Goal: Information Seeking & Learning: Learn about a topic

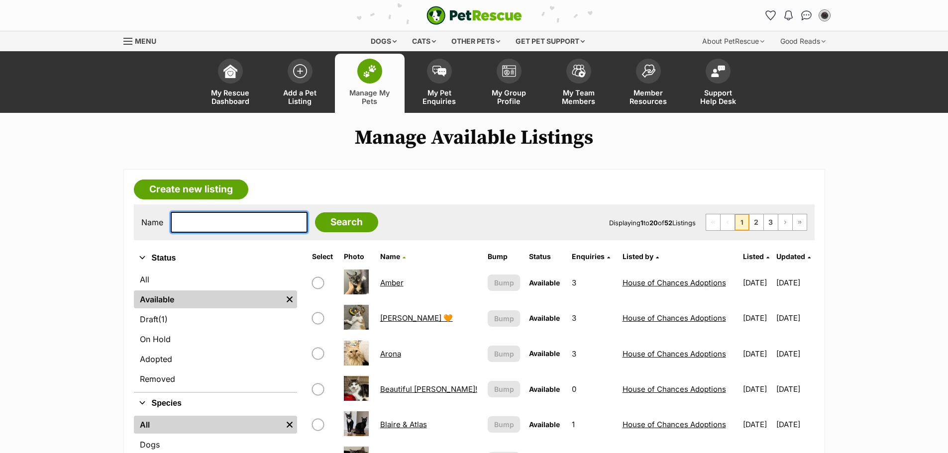
click at [210, 228] on input "text" at bounding box center [239, 222] width 137 height 21
type input "mae"
click at [315, 212] on input "Search" at bounding box center [346, 222] width 63 height 20
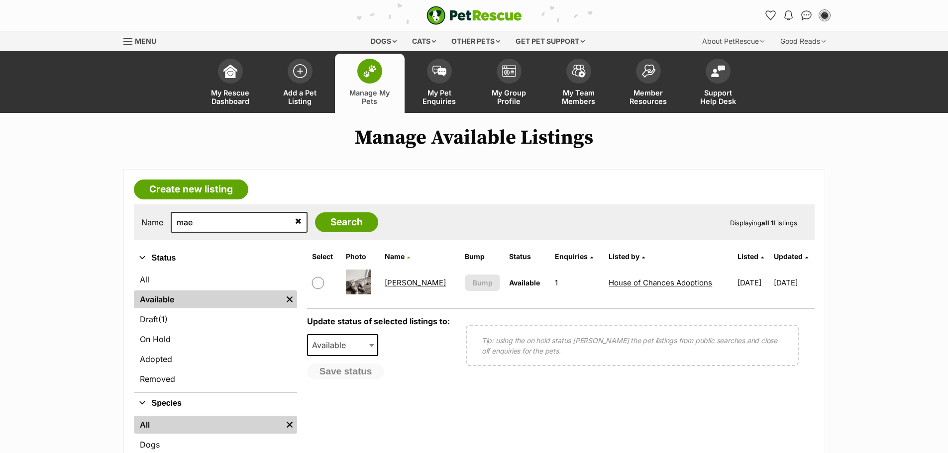
click at [394, 282] on link "[PERSON_NAME]" at bounding box center [415, 282] width 61 height 9
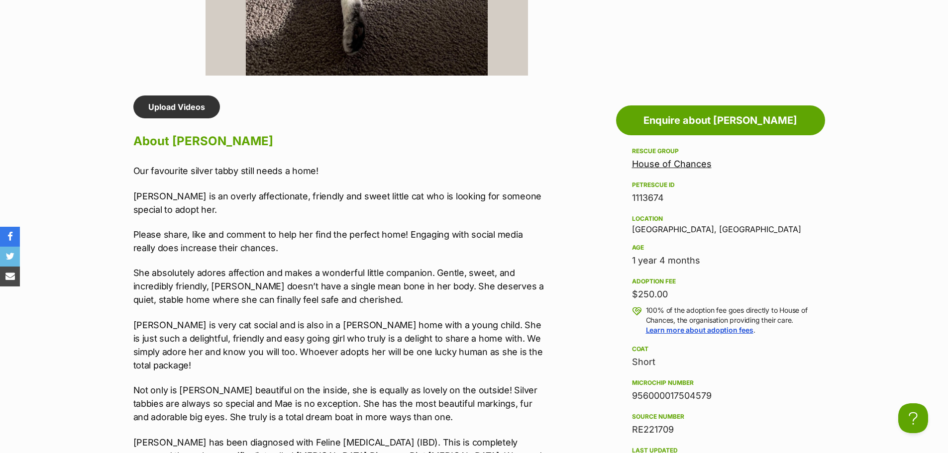
scroll to position [846, 0]
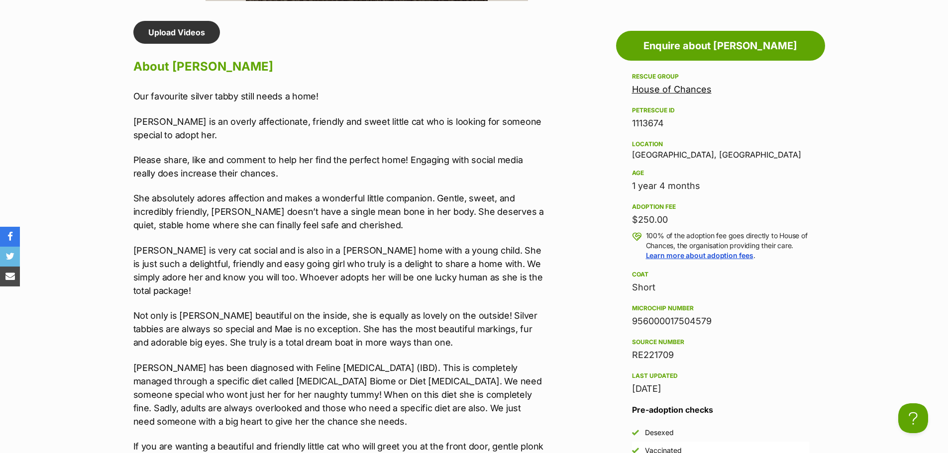
click at [372, 278] on p "[PERSON_NAME] is very cat social and is also in a [PERSON_NAME] home with a you…" at bounding box center [338, 271] width 411 height 54
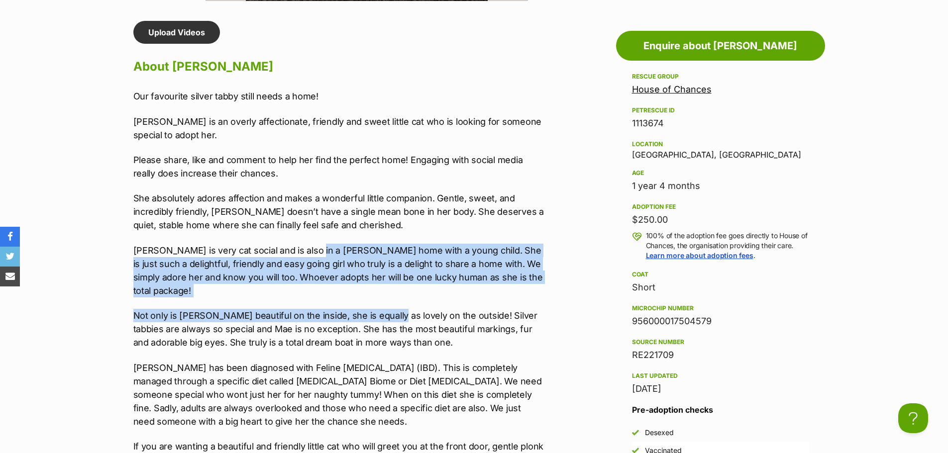
drag, startPoint x: 308, startPoint y: 249, endPoint x: 390, endPoint y: 309, distance: 101.8
click at [389, 309] on div "Our favourite silver tabby still needs a home! Mae is an overly affectionate, f…" at bounding box center [338, 370] width 411 height 560
click at [376, 309] on p "Not only is Mae beautiful on the inside, she is equally as lovely on the outsid…" at bounding box center [338, 329] width 411 height 40
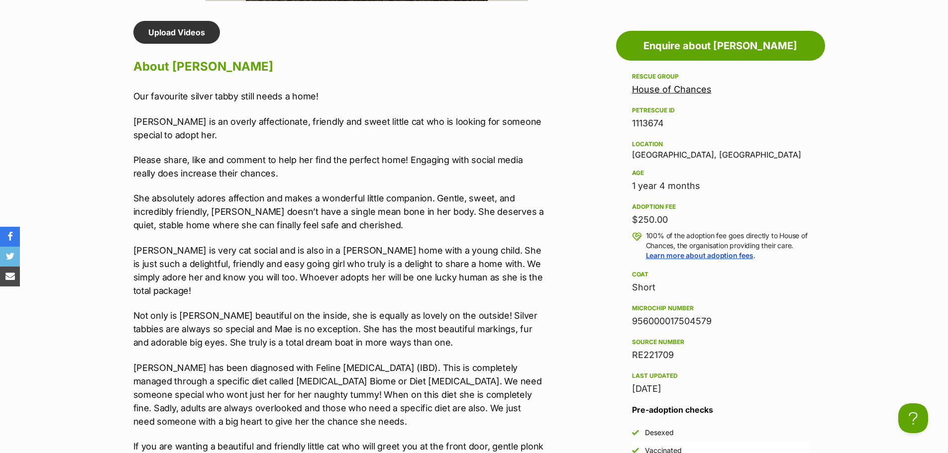
click at [371, 313] on p "Not only is Mae beautiful on the inside, she is equally as lovely on the outsid…" at bounding box center [338, 329] width 411 height 40
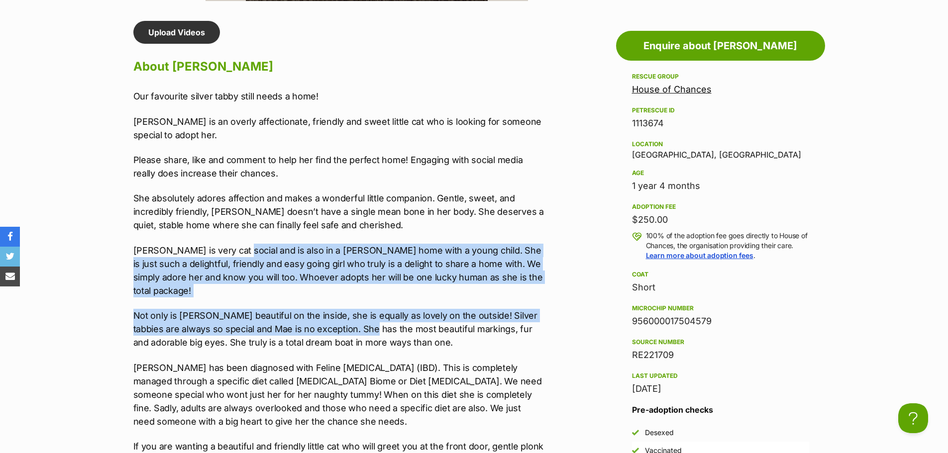
drag, startPoint x: 368, startPoint y: 320, endPoint x: 243, endPoint y: 239, distance: 148.8
click at [240, 237] on div "Our favourite silver tabby still needs a home! Mae is an overly affectionate, f…" at bounding box center [338, 370] width 411 height 560
click at [251, 244] on p "Mae is very cat social and is also in a foster home with a young child. She is …" at bounding box center [338, 271] width 411 height 54
click at [246, 244] on p "Mae is very cat social and is also in a foster home with a young child. She is …" at bounding box center [338, 271] width 411 height 54
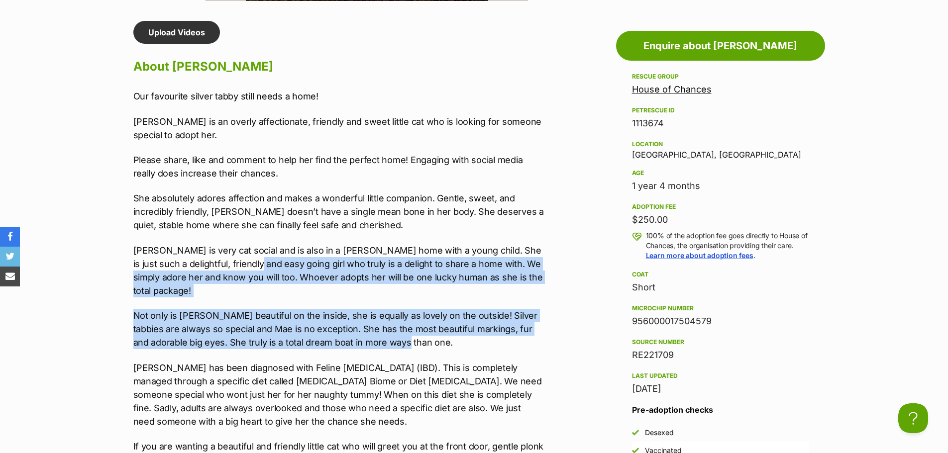
drag, startPoint x: 237, startPoint y: 258, endPoint x: 451, endPoint y: 328, distance: 225.2
click at [451, 328] on div "Our favourite silver tabby still needs a home! Mae is an overly affectionate, f…" at bounding box center [338, 370] width 411 height 560
click at [424, 321] on p "Not only is Mae beautiful on the inside, she is equally as lovely on the outsid…" at bounding box center [338, 329] width 411 height 40
click at [423, 321] on p "Not only is Mae beautiful on the inside, she is equally as lovely on the outsid…" at bounding box center [338, 329] width 411 height 40
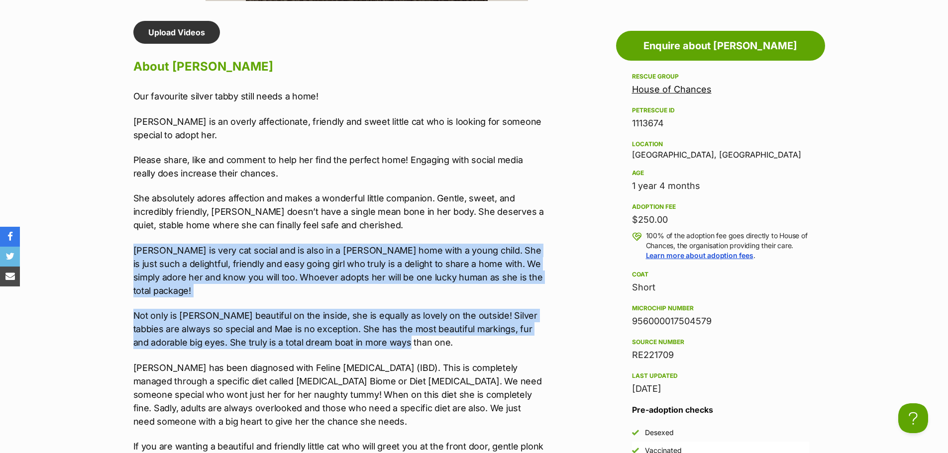
drag, startPoint x: 399, startPoint y: 331, endPoint x: 101, endPoint y: 249, distance: 308.7
click at [101, 249] on section "House of Chances A member of PetRescue since 2022 🎉 TOTAL PETS LISTED 1,257 TOT…" at bounding box center [474, 189] width 948 height 1844
click at [180, 260] on p "Mae is very cat social and is also in a foster home with a young child. She is …" at bounding box center [338, 271] width 411 height 54
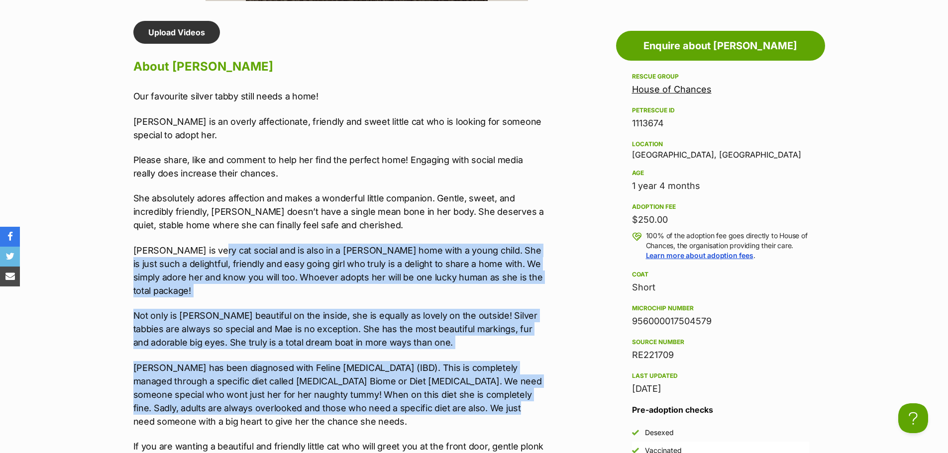
drag, startPoint x: 236, startPoint y: 268, endPoint x: 398, endPoint y: 355, distance: 183.5
click at [488, 392] on div "Our favourite silver tabby still needs a home! Mae is an overly affectionate, f…" at bounding box center [338, 370] width 411 height 560
click at [387, 347] on div "Our favourite silver tabby still needs a home! Mae is an overly affectionate, f…" at bounding box center [338, 370] width 411 height 560
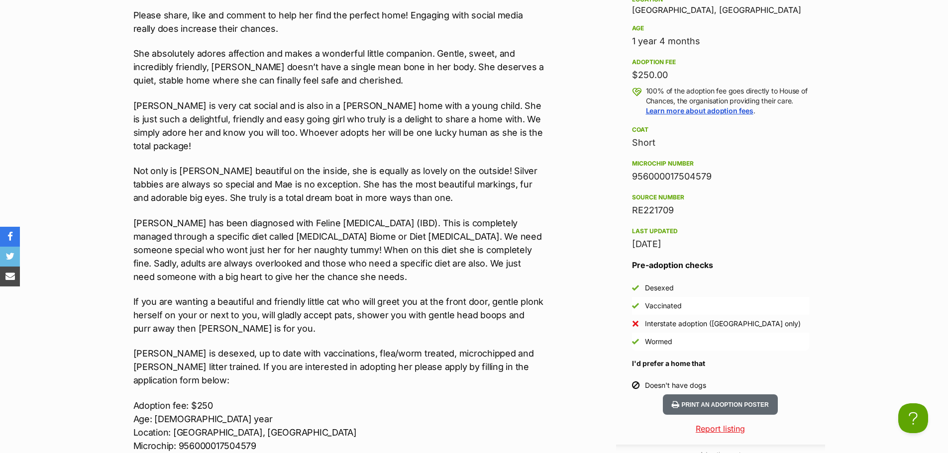
scroll to position [995, 0]
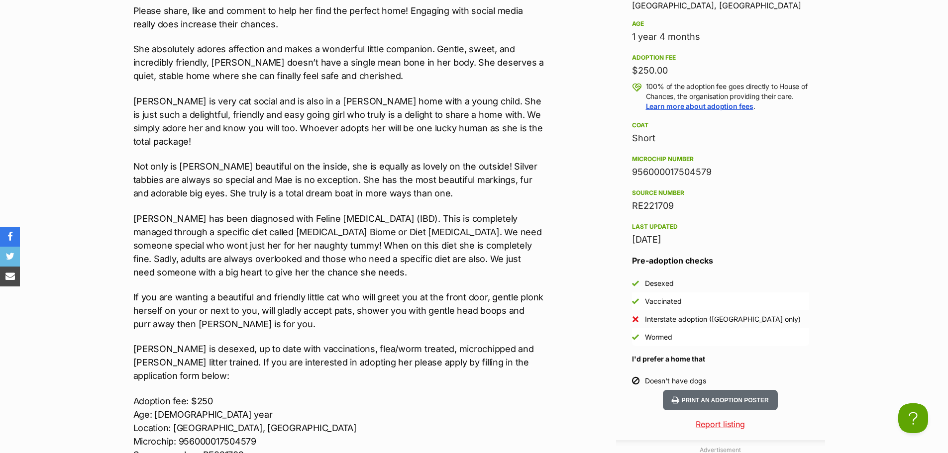
drag, startPoint x: 383, startPoint y: 250, endPoint x: 394, endPoint y: 262, distance: 16.2
click at [383, 249] on p "Mae has been diagnosed with Feline Inflammatory Bowel Disease (IBD). This is co…" at bounding box center [338, 245] width 411 height 67
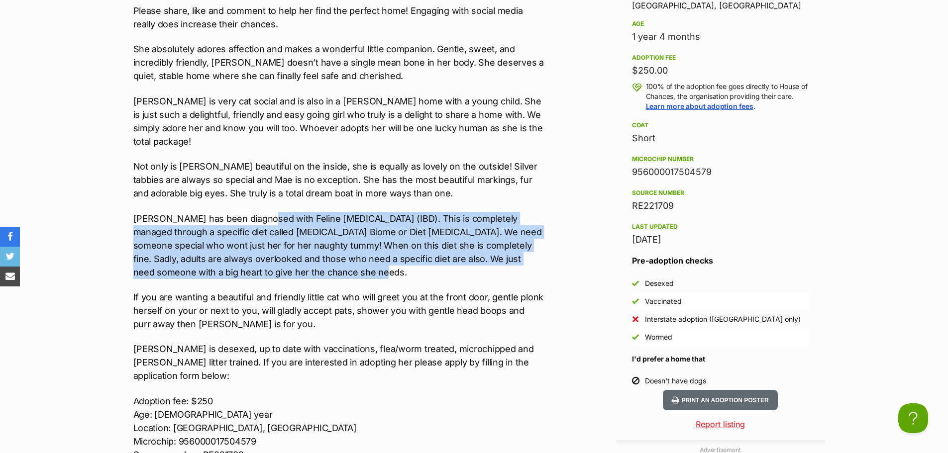
drag, startPoint x: 394, startPoint y: 262, endPoint x: 264, endPoint y: 201, distance: 143.8
click at [264, 212] on p "Mae has been diagnosed with Feline Inflammatory Bowel Disease (IBD). This is co…" at bounding box center [338, 245] width 411 height 67
drag, startPoint x: 281, startPoint y: 205, endPoint x: 388, endPoint y: 265, distance: 122.3
click at [388, 265] on p "Mae has been diagnosed with Feline Inflammatory Bowel Disease (IBD). This is co…" at bounding box center [338, 245] width 411 height 67
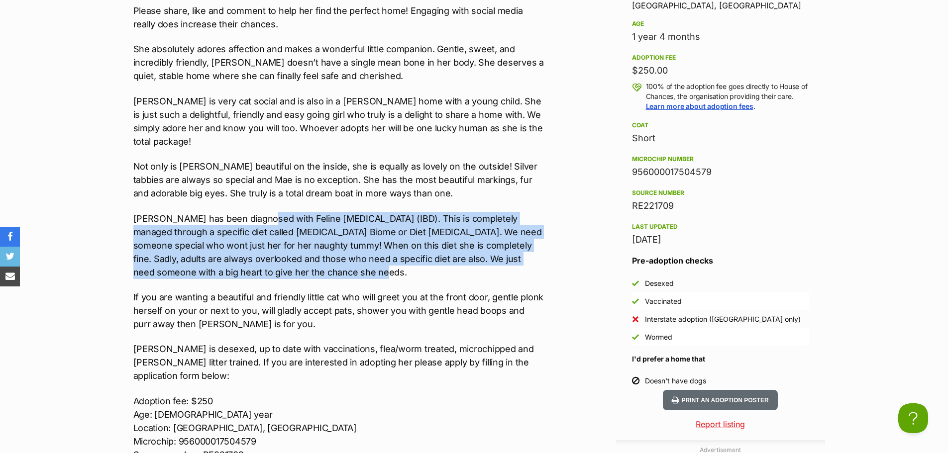
click at [388, 256] on p "Mae has been diagnosed with Feline Inflammatory Bowel Disease (IBD). This is co…" at bounding box center [338, 245] width 411 height 67
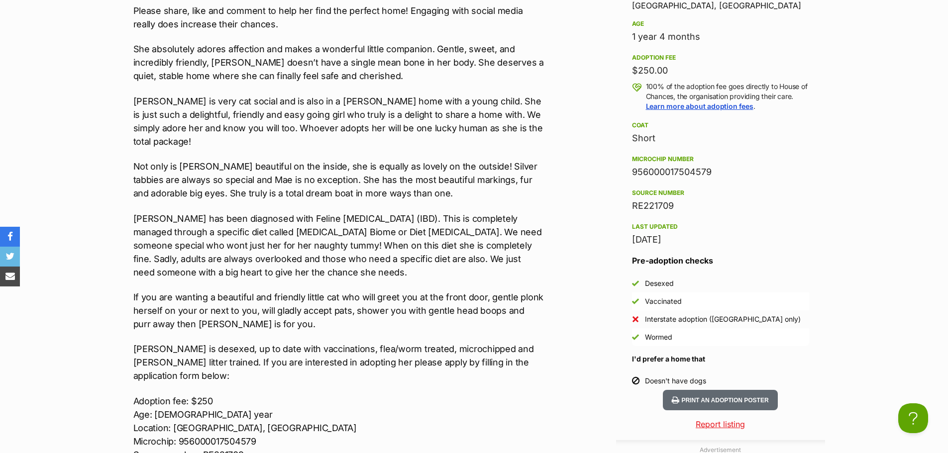
click at [388, 256] on p "Mae has been diagnosed with Feline Inflammatory Bowel Disease (IBD). This is co…" at bounding box center [338, 245] width 411 height 67
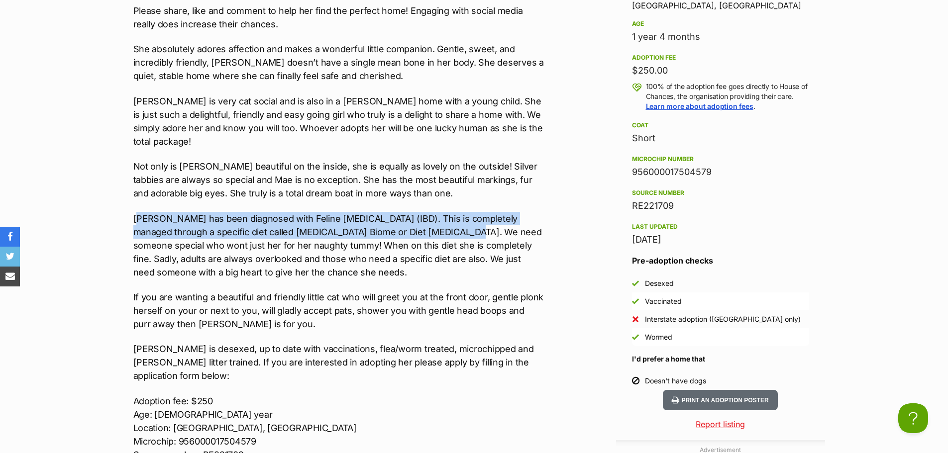
drag, startPoint x: 448, startPoint y: 222, endPoint x: 143, endPoint y: 205, distance: 305.0
click at [143, 212] on p "Mae has been diagnosed with Feline Inflammatory Bowel Disease (IBD). This is co…" at bounding box center [338, 245] width 411 height 67
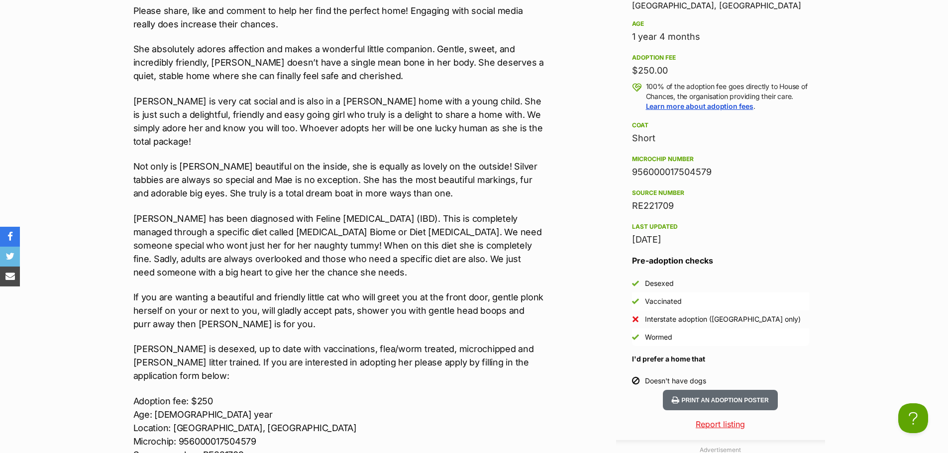
click at [171, 216] on p "Mae has been diagnosed with Feline Inflammatory Bowel Disease (IBD). This is co…" at bounding box center [338, 245] width 411 height 67
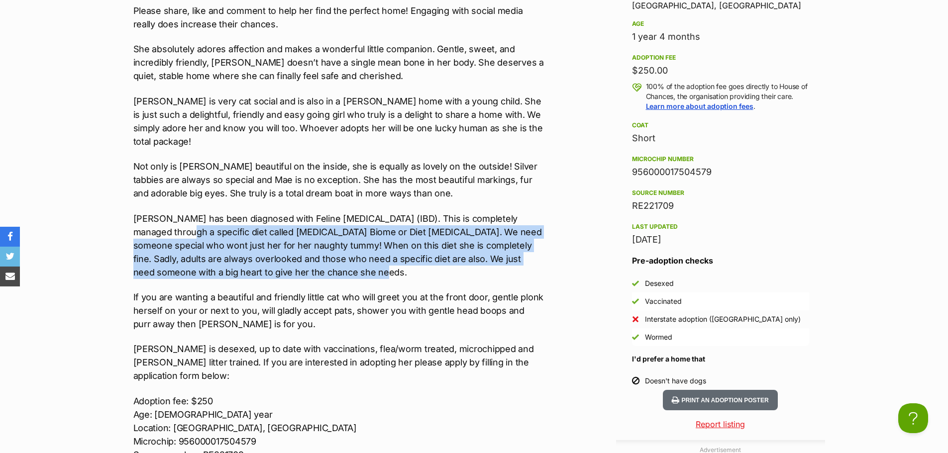
drag, startPoint x: 200, startPoint y: 222, endPoint x: 374, endPoint y: 255, distance: 177.2
click at [374, 255] on p "Mae has been diagnosed with Feline Inflammatory Bowel Disease (IBD). This is co…" at bounding box center [338, 245] width 411 height 67
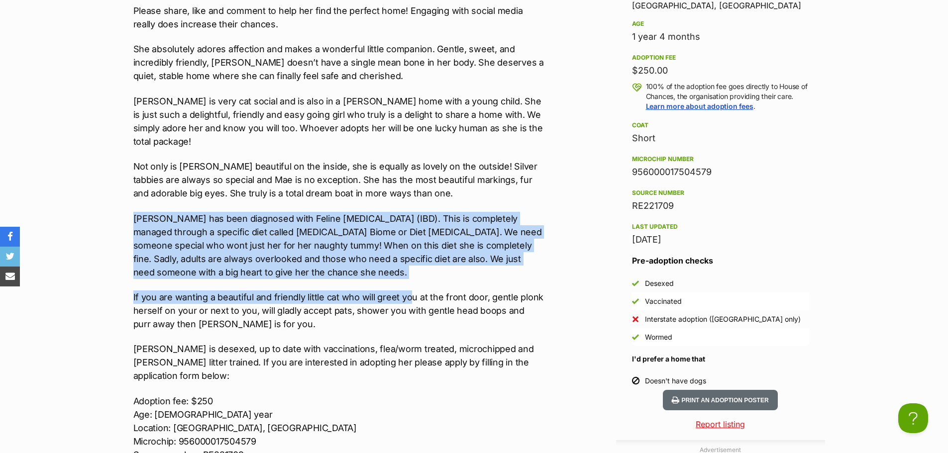
drag, startPoint x: 411, startPoint y: 270, endPoint x: 132, endPoint y: 207, distance: 286.1
click at [132, 207] on div "Upload Videos About Mae Our favourite silver tabby still needs a home! Mae is a…" at bounding box center [333, 272] width 421 height 801
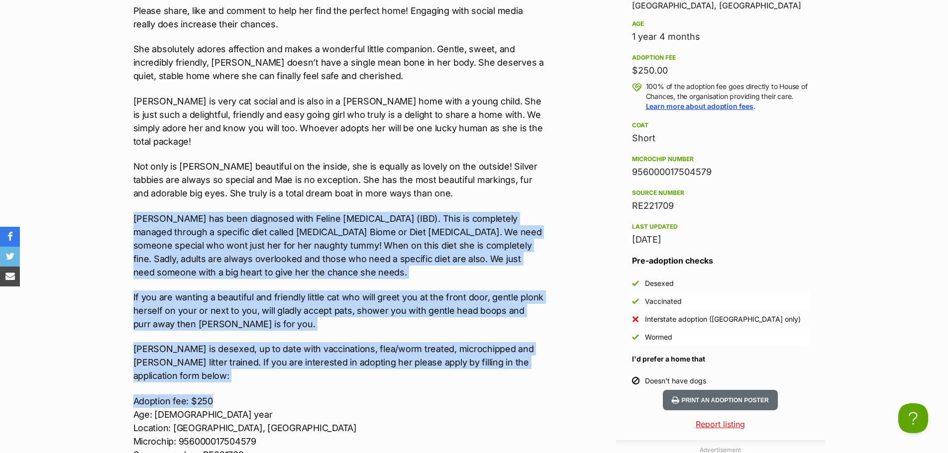
drag, startPoint x: 131, startPoint y: 204, endPoint x: 428, endPoint y: 313, distance: 316.1
click at [537, 358] on div "Upload Videos About Mae Our favourite silver tabby still needs a home! Mae is a…" at bounding box center [333, 272] width 421 height 801
click at [428, 313] on p "If you are wanting a beautiful and friendly little cat who will greet you at th…" at bounding box center [338, 311] width 411 height 40
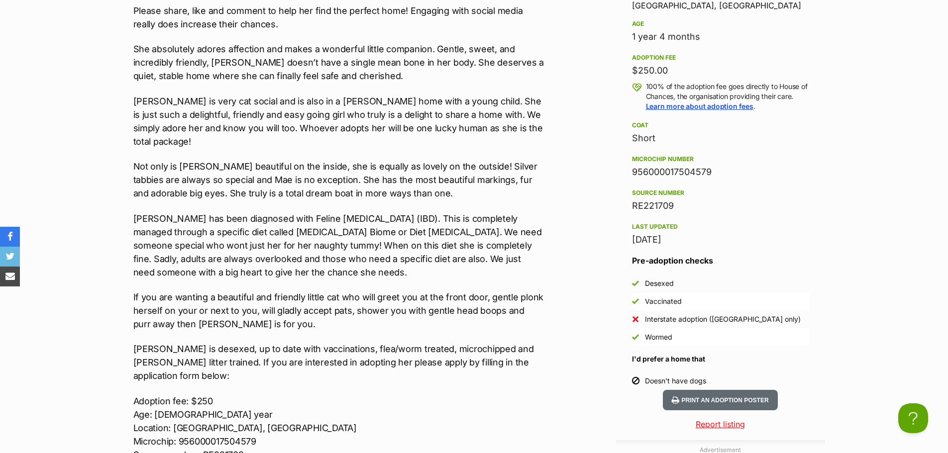
click at [321, 309] on p "If you are wanting a beautiful and friendly little cat who will greet you at th…" at bounding box center [338, 311] width 411 height 40
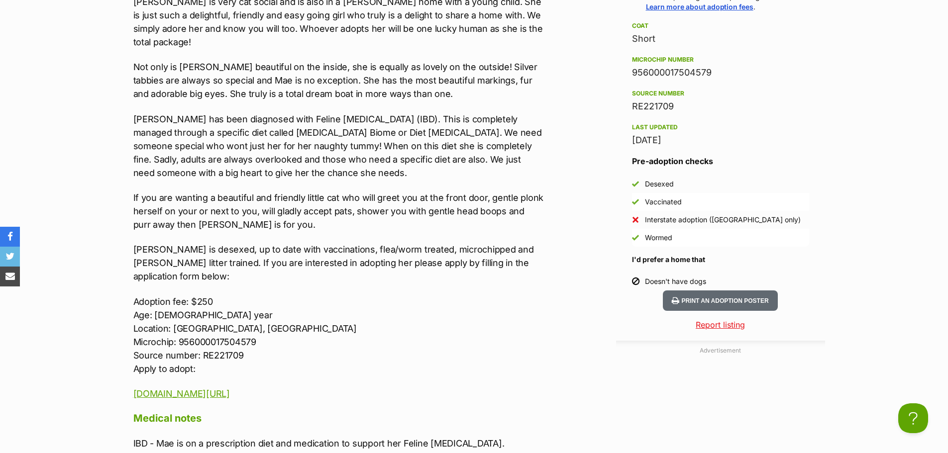
click at [353, 253] on p "Mae is desexed, up to date with vaccinations, flea/worm treated, microchipped a…" at bounding box center [338, 263] width 411 height 40
click at [345, 243] on p "Mae is desexed, up to date with vaccinations, flea/worm treated, microchipped a…" at bounding box center [338, 263] width 411 height 40
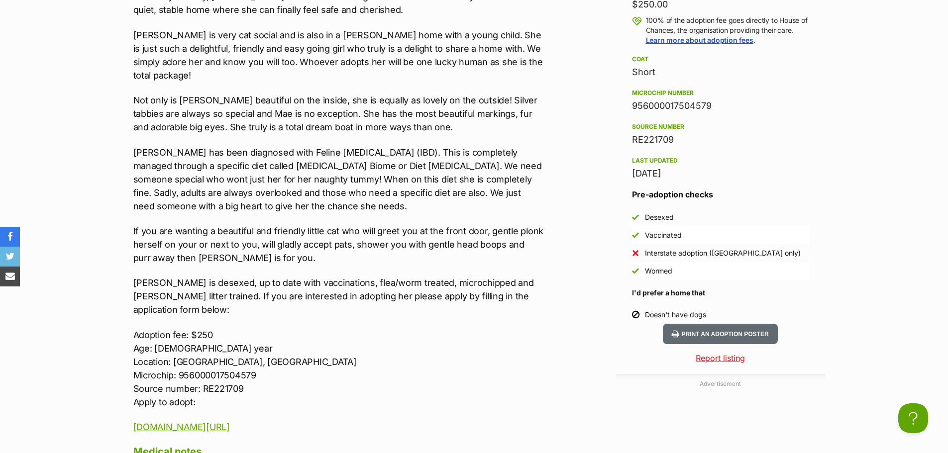
scroll to position [1045, 0]
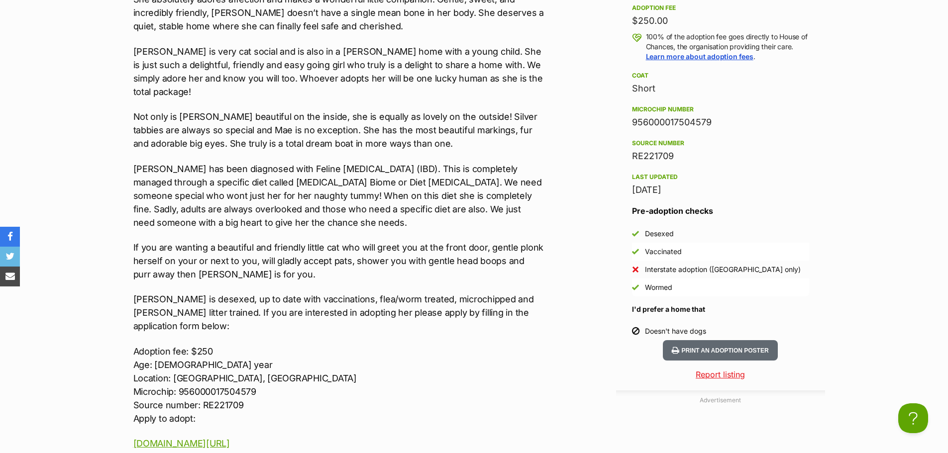
click at [334, 241] on p "If you are wanting a beautiful and friendly little cat who will greet you at th…" at bounding box center [338, 261] width 411 height 40
drag, startPoint x: 354, startPoint y: 238, endPoint x: 353, endPoint y: 231, distance: 7.0
click at [309, 219] on div "Our favourite silver tabby still needs a home! Mae is an overly affectionate, f…" at bounding box center [338, 171] width 411 height 560
click at [354, 241] on p "If you are wanting a beautiful and friendly little cat who will greet you at th…" at bounding box center [338, 261] width 411 height 40
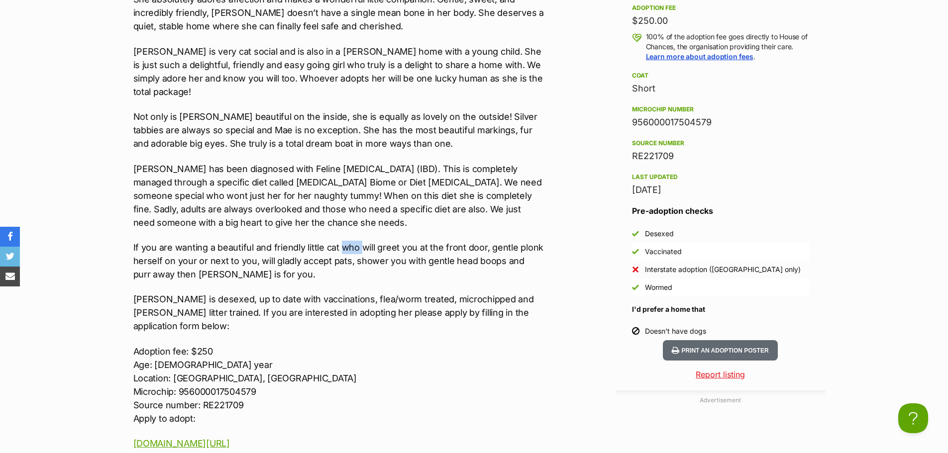
click at [352, 241] on p "If you are wanting a beautiful and friendly little cat who will greet you at th…" at bounding box center [338, 261] width 411 height 40
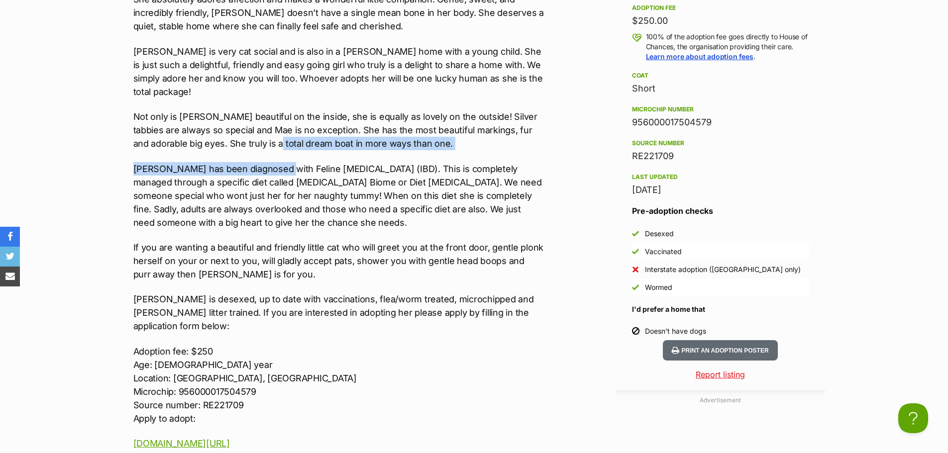
drag, startPoint x: 263, startPoint y: 134, endPoint x: 276, endPoint y: 153, distance: 22.9
click at [276, 153] on div "Our favourite silver tabby still needs a home! Mae is an overly affectionate, f…" at bounding box center [338, 171] width 411 height 560
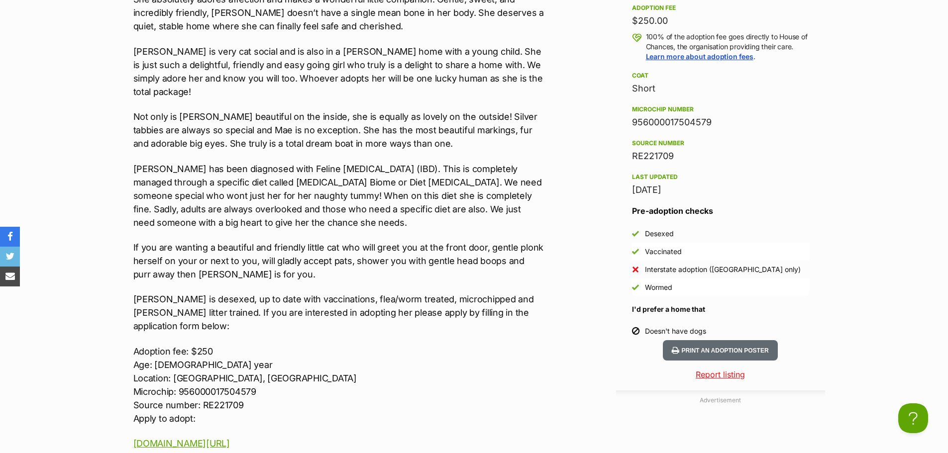
click at [325, 255] on p "If you are wanting a beautiful and friendly little cat who will greet you at th…" at bounding box center [338, 261] width 411 height 40
click at [286, 162] on p "Mae has been diagnosed with Feline Inflammatory Bowel Disease (IBD). This is co…" at bounding box center [338, 195] width 411 height 67
click at [277, 162] on p "Mae has been diagnosed with Feline Inflammatory Bowel Disease (IBD). This is co…" at bounding box center [338, 195] width 411 height 67
click at [394, 197] on p "Mae has been diagnosed with Feline Inflammatory Bowel Disease (IBD). This is co…" at bounding box center [338, 195] width 411 height 67
drag, startPoint x: 395, startPoint y: 196, endPoint x: 395, endPoint y: 190, distance: 6.0
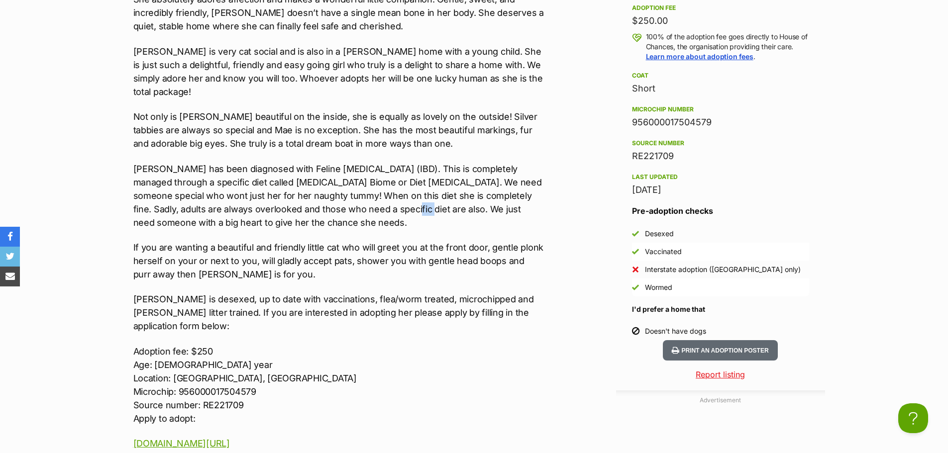
click at [395, 195] on p "Mae has been diagnosed with Feline Inflammatory Bowel Disease (IBD). This is co…" at bounding box center [338, 195] width 411 height 67
click at [384, 162] on p "Mae has been diagnosed with Feline Inflammatory Bowel Disease (IBD). This is co…" at bounding box center [338, 195] width 411 height 67
click at [473, 132] on p "Not only is Mae beautiful on the inside, she is equally as lovely on the outsid…" at bounding box center [338, 130] width 411 height 40
click at [469, 125] on p "Not only is Mae beautiful on the inside, she is equally as lovely on the outsid…" at bounding box center [338, 130] width 411 height 40
click at [363, 90] on div "Our favourite silver tabby still needs a home! Mae is an overly affectionate, f…" at bounding box center [338, 171] width 411 height 560
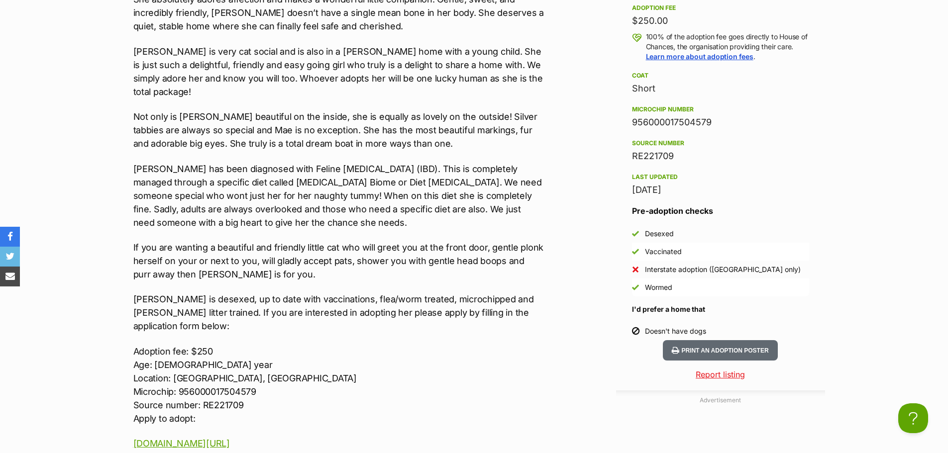
click at [507, 345] on p "Adoption fee: $250 Age: 1 year Location: Hoppers Crossing, VIC Microchip: 95600…" at bounding box center [338, 385] width 411 height 81
click at [254, 175] on p "Mae has been diagnosed with Feline Inflammatory Bowel Disease (IBD). This is co…" at bounding box center [338, 195] width 411 height 67
drag, startPoint x: 298, startPoint y: 317, endPoint x: 233, endPoint y: 305, distance: 65.4
click at [296, 313] on div "Our favourite silver tabby still needs a home! Mae is an overly affectionate, f…" at bounding box center [338, 171] width 411 height 560
click at [233, 345] on p "Adoption fee: $250 Age: 1 year Location: Hoppers Crossing, VIC Microchip: 95600…" at bounding box center [338, 385] width 411 height 81
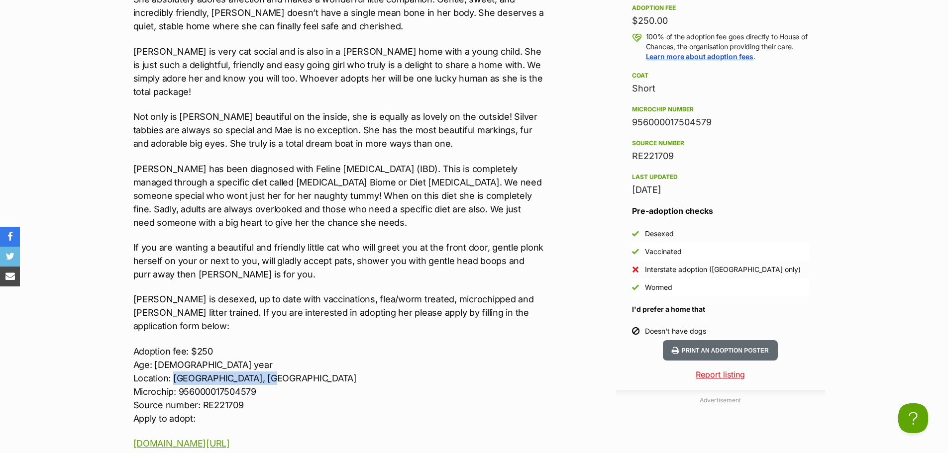
drag, startPoint x: 270, startPoint y: 350, endPoint x: 174, endPoint y: 347, distance: 96.6
click at [174, 347] on p "Adoption fee: $250 Age: 1 year Location: Hoppers Crossing, VIC Microchip: 95600…" at bounding box center [338, 385] width 411 height 81
